Goal: Task Accomplishment & Management: Manage account settings

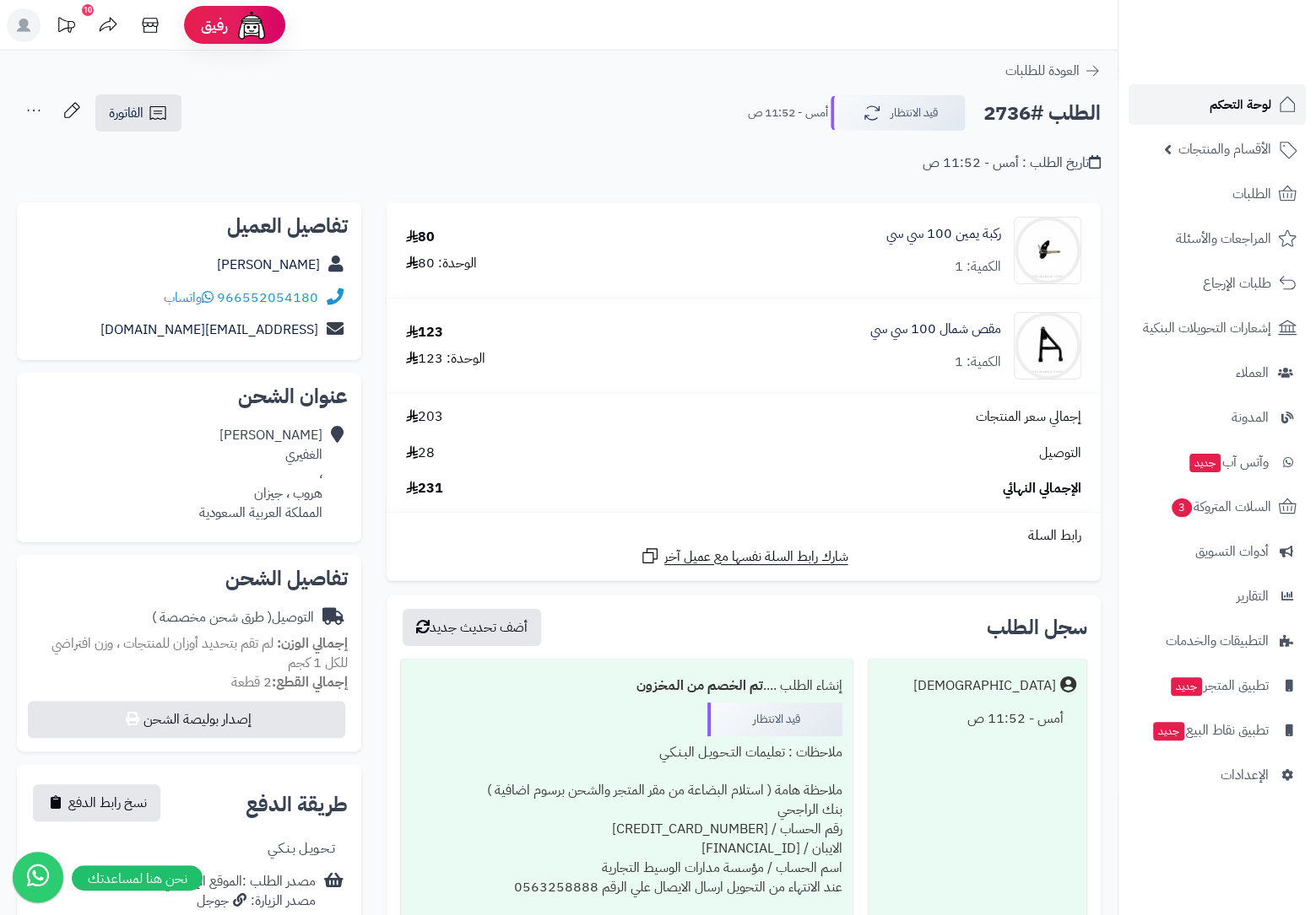
click at [1252, 113] on span "لوحة التحكم" at bounding box center [1240, 105] width 62 height 23
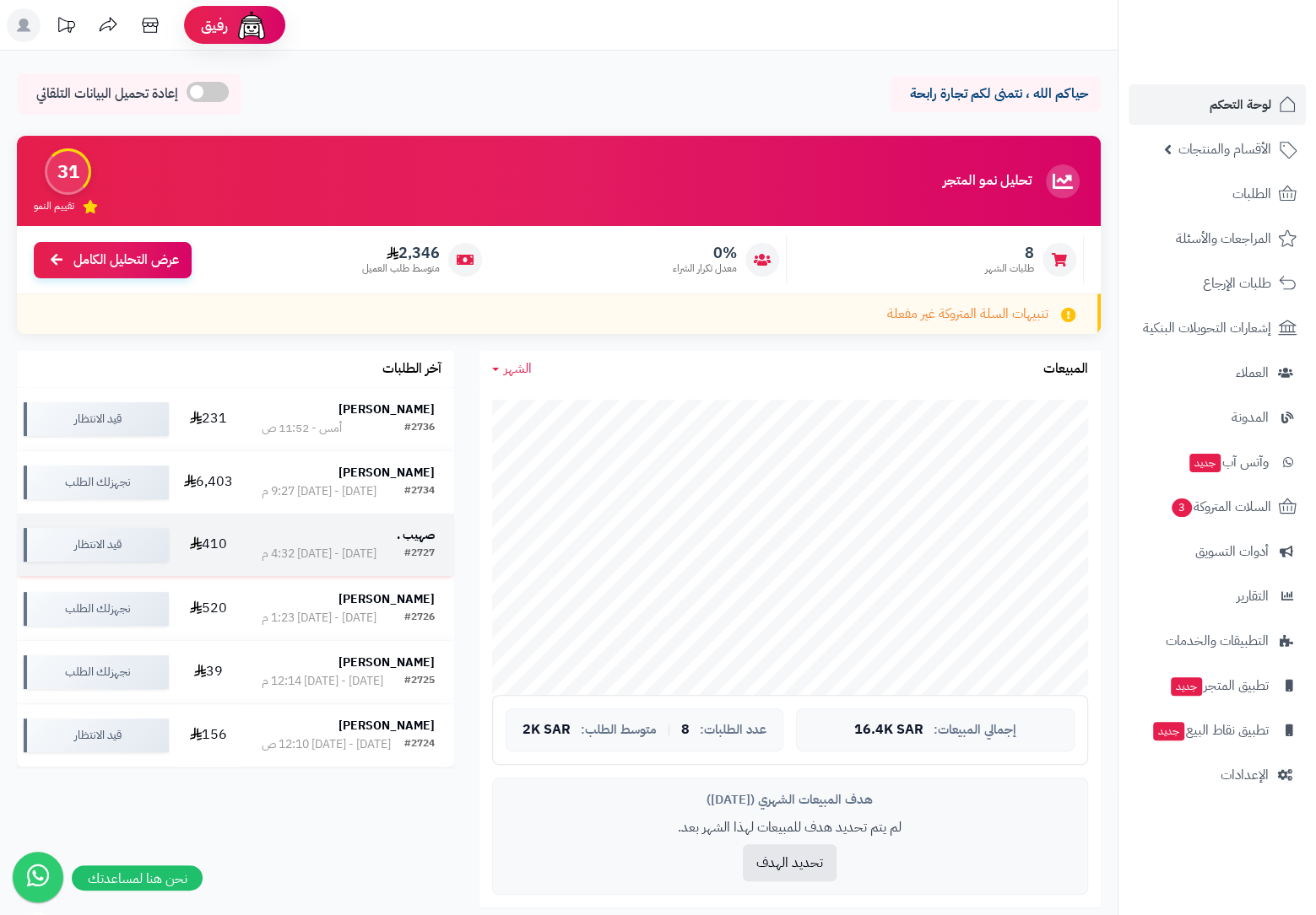
click at [387, 544] on div "صهيب ." at bounding box center [348, 535] width 173 height 16
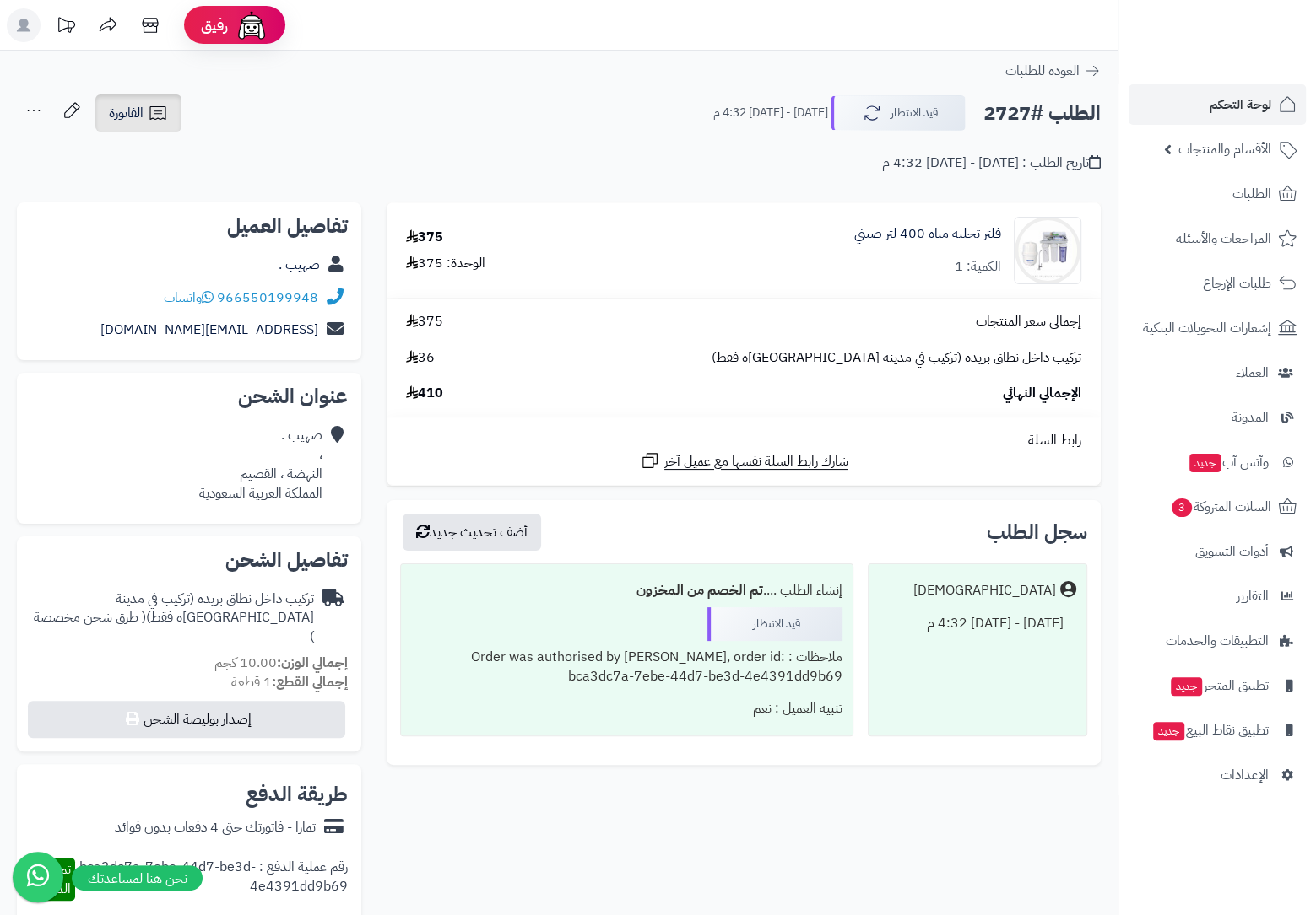
click at [139, 102] on link "الفاتورة" at bounding box center [138, 112] width 86 height 37
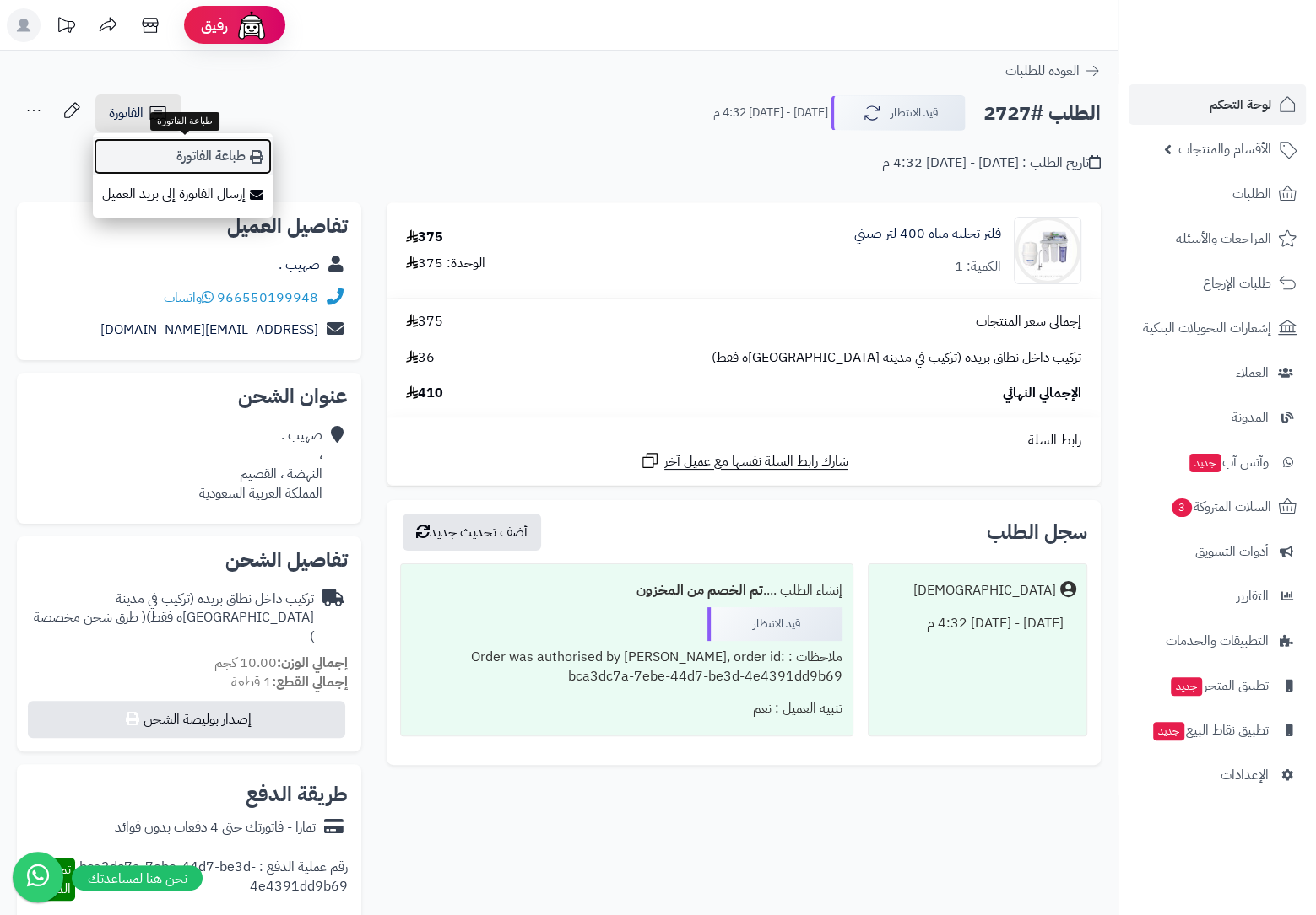
click at [185, 146] on link "طباعة الفاتورة" at bounding box center [182, 156] width 179 height 38
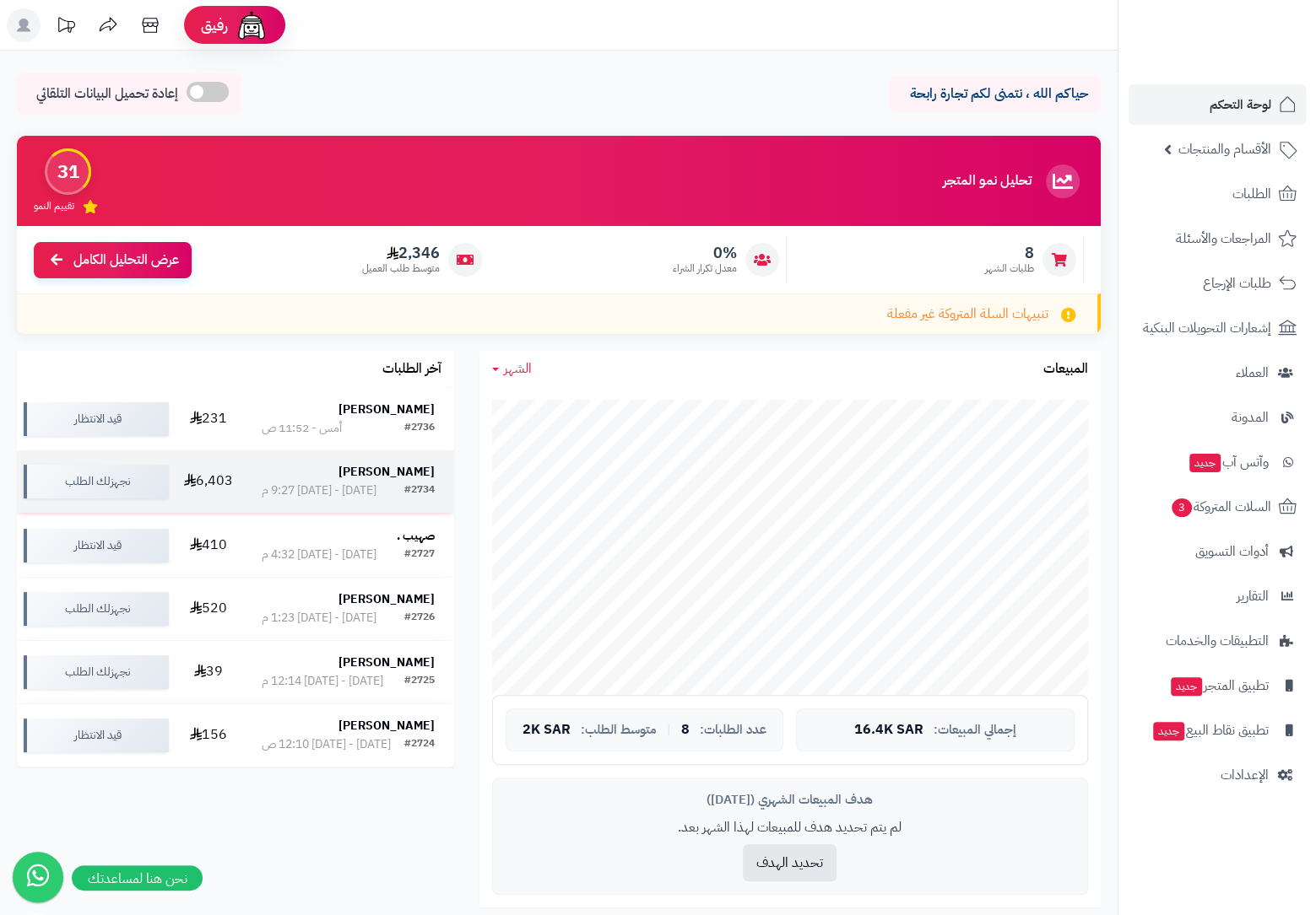
click at [420, 473] on strong "محمد البوحسن" at bounding box center [386, 472] width 96 height 17
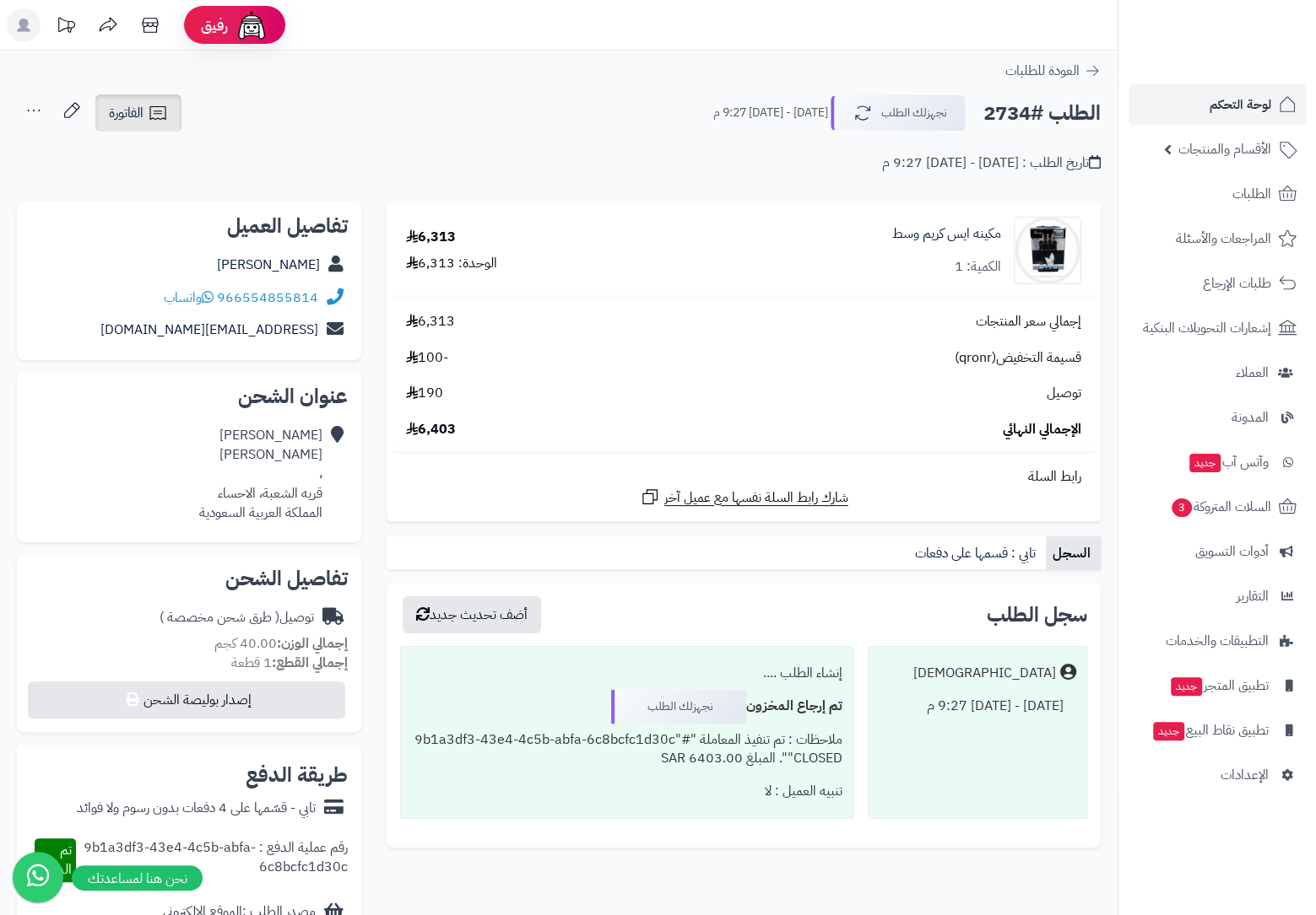
click at [159, 110] on icon at bounding box center [157, 112] width 20 height 20
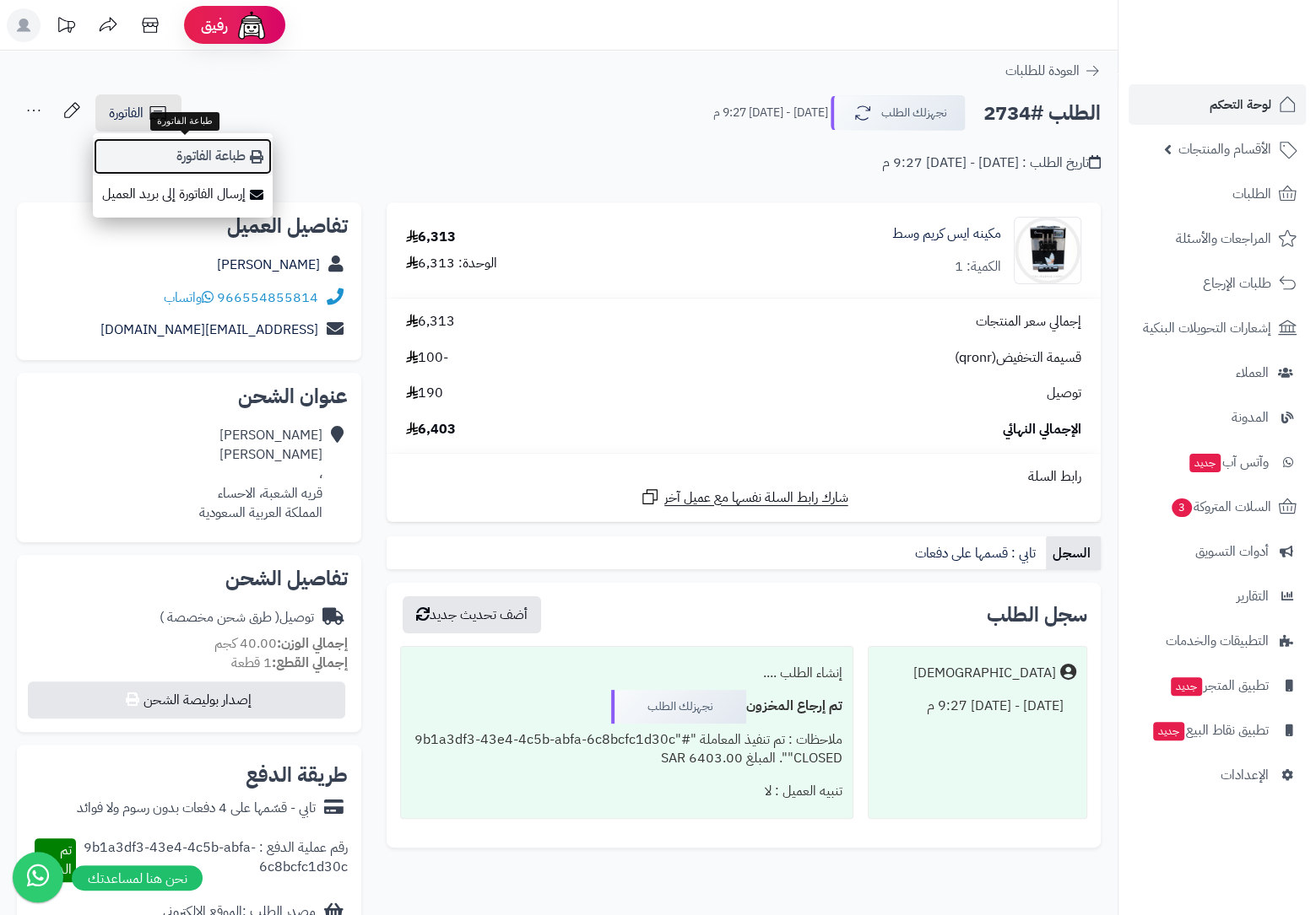
click at [226, 159] on link "طباعة الفاتورة" at bounding box center [182, 156] width 179 height 38
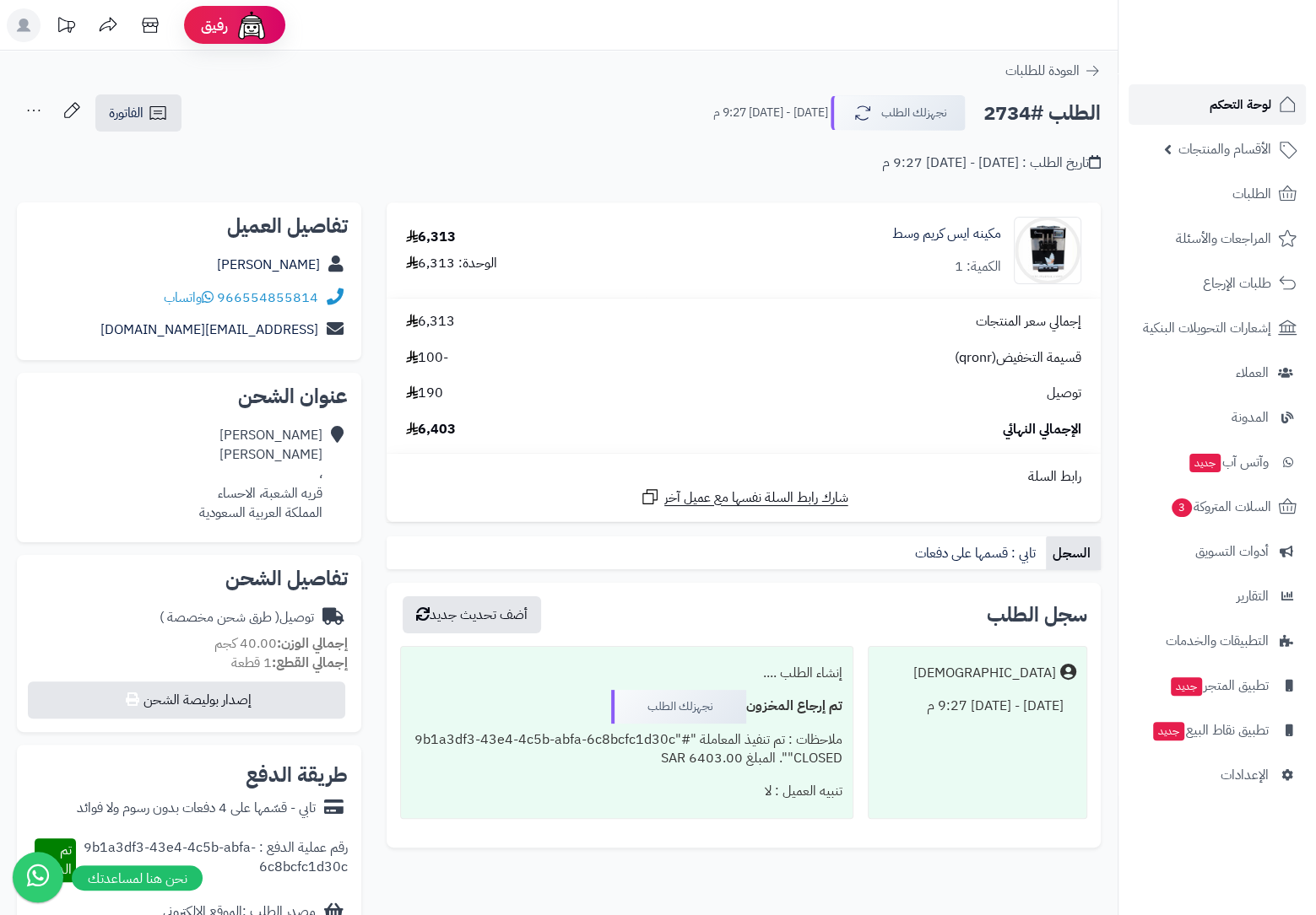
click at [1249, 116] on span "لوحة التحكم" at bounding box center [1240, 105] width 62 height 23
